Goal: Navigation & Orientation: Understand site structure

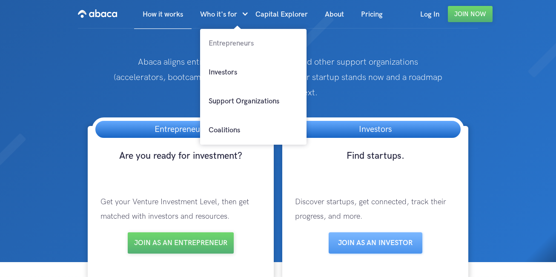
click at [243, 44] on link "Entrepreneurs" at bounding box center [253, 43] width 107 height 29
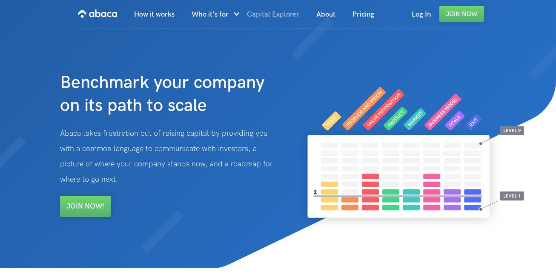
click at [282, 13] on link "Capital Explorer" at bounding box center [273, 14] width 69 height 29
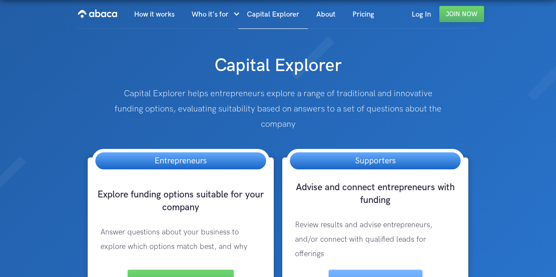
click at [330, 13] on link "About" at bounding box center [326, 14] width 36 height 29
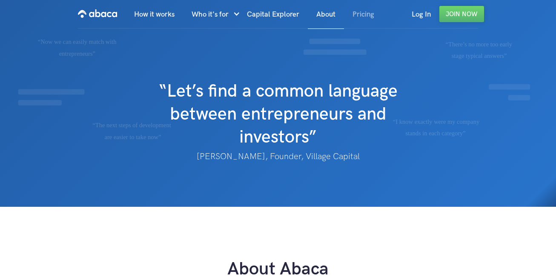
click at [363, 16] on link "Pricing" at bounding box center [363, 14] width 39 height 29
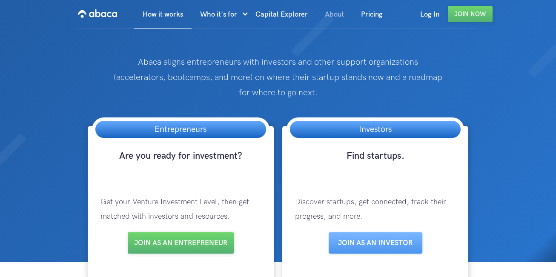
click at [327, 16] on link "About" at bounding box center [335, 14] width 36 height 29
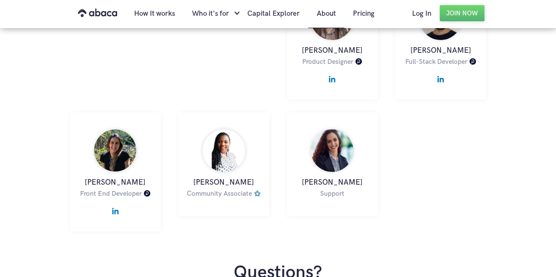
scroll to position [814, 0]
